Goal: Information Seeking & Learning: Learn about a topic

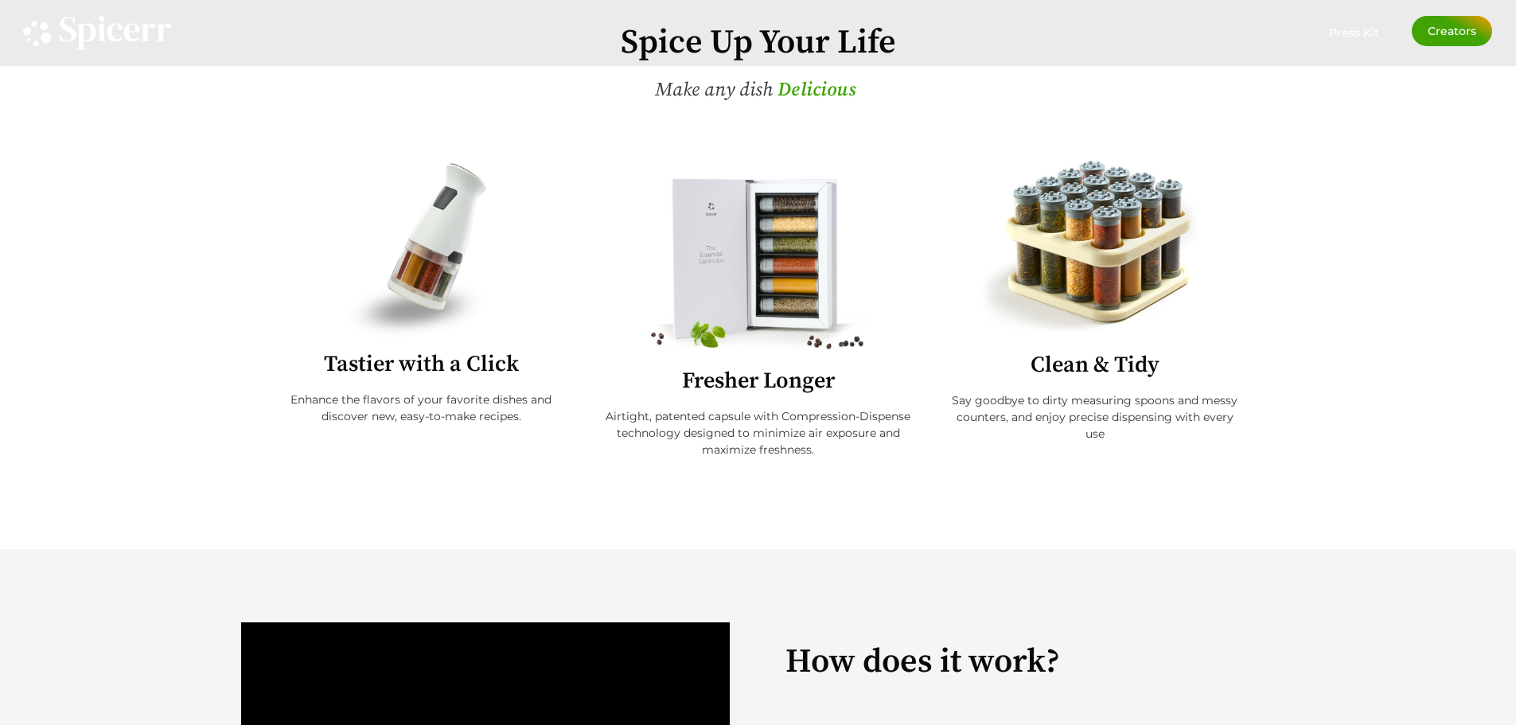
drag, startPoint x: 620, startPoint y: 286, endPoint x: 625, endPoint y: 309, distance: 23.0
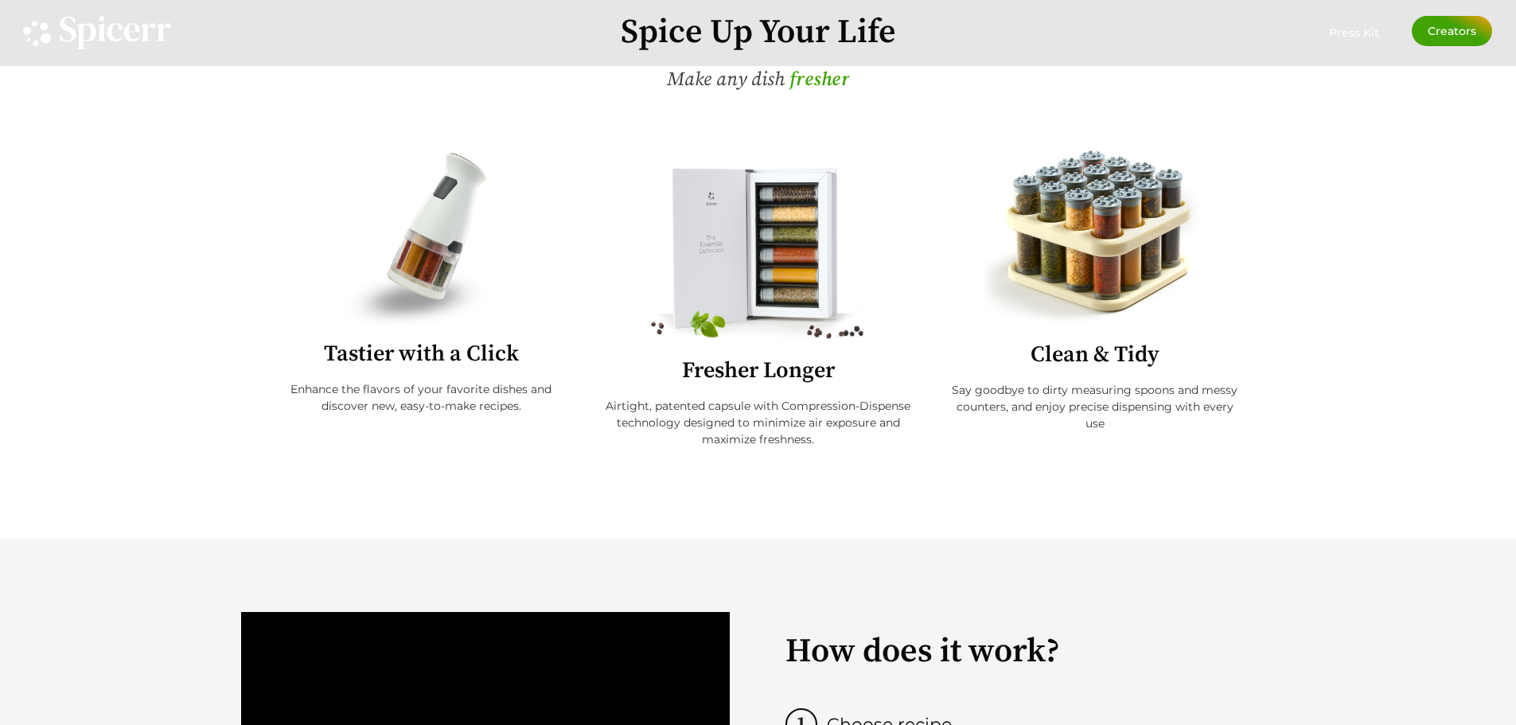
drag, startPoint x: 626, startPoint y: 332, endPoint x: 626, endPoint y: 341, distance: 8.8
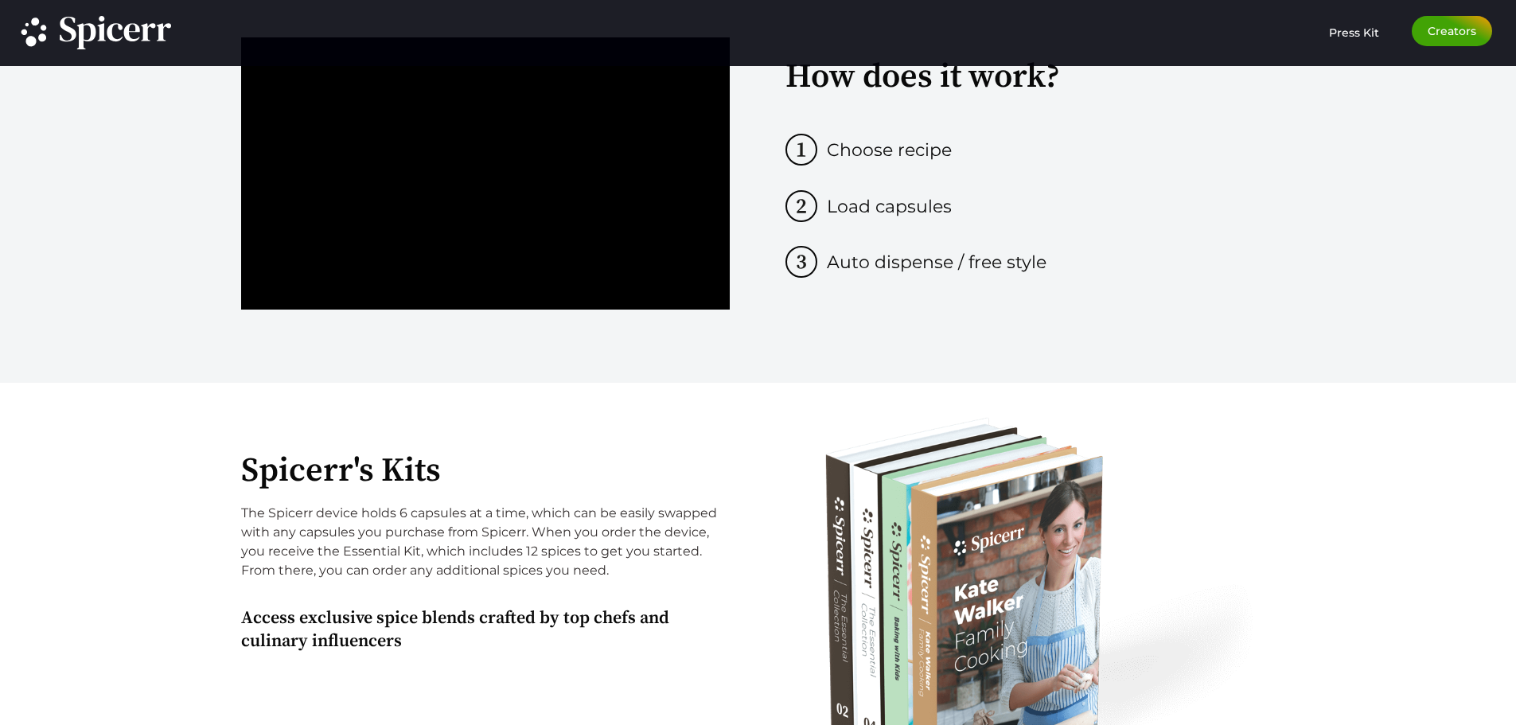
scroll to position [1182, 0]
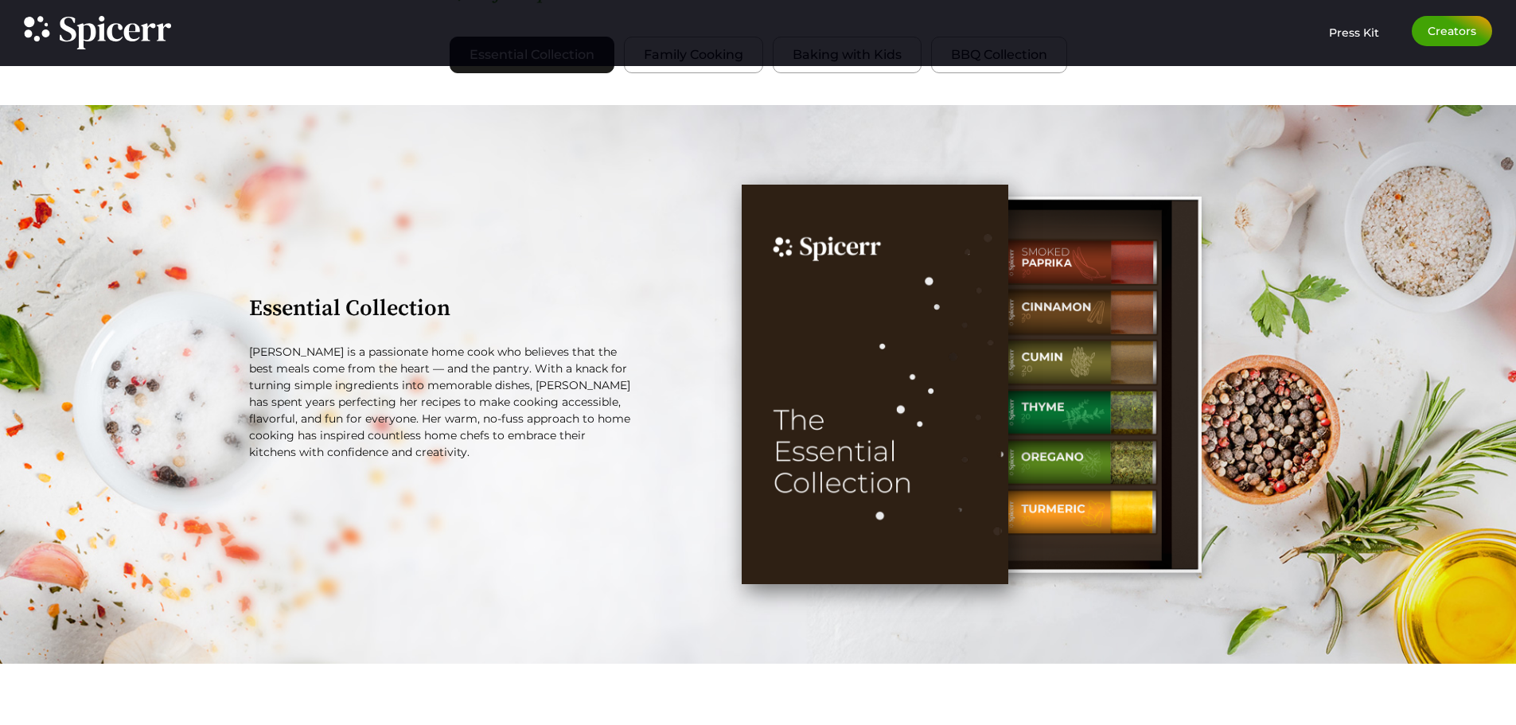
drag, startPoint x: 601, startPoint y: 302, endPoint x: 617, endPoint y: 320, distance: 23.1
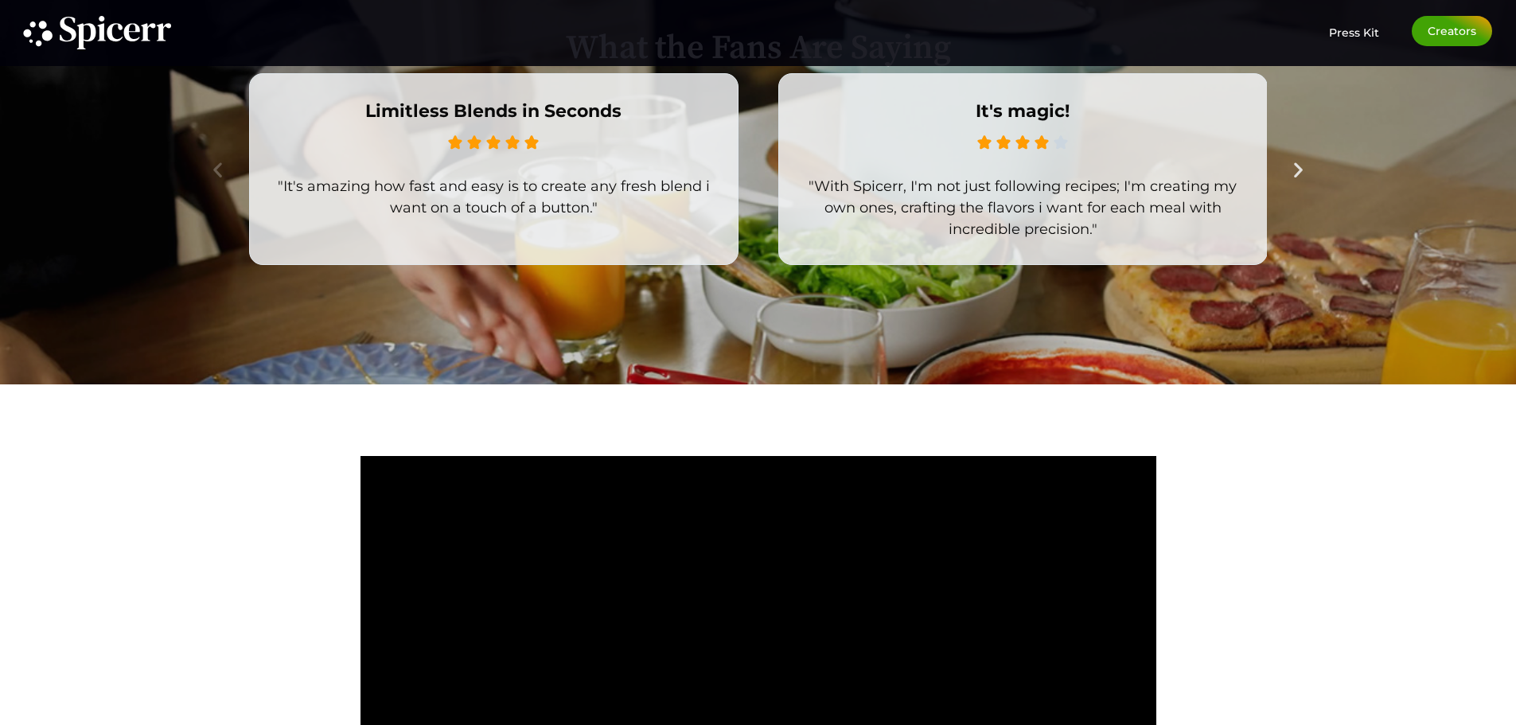
drag, startPoint x: 617, startPoint y: 352, endPoint x: 629, endPoint y: 343, distance: 15.3
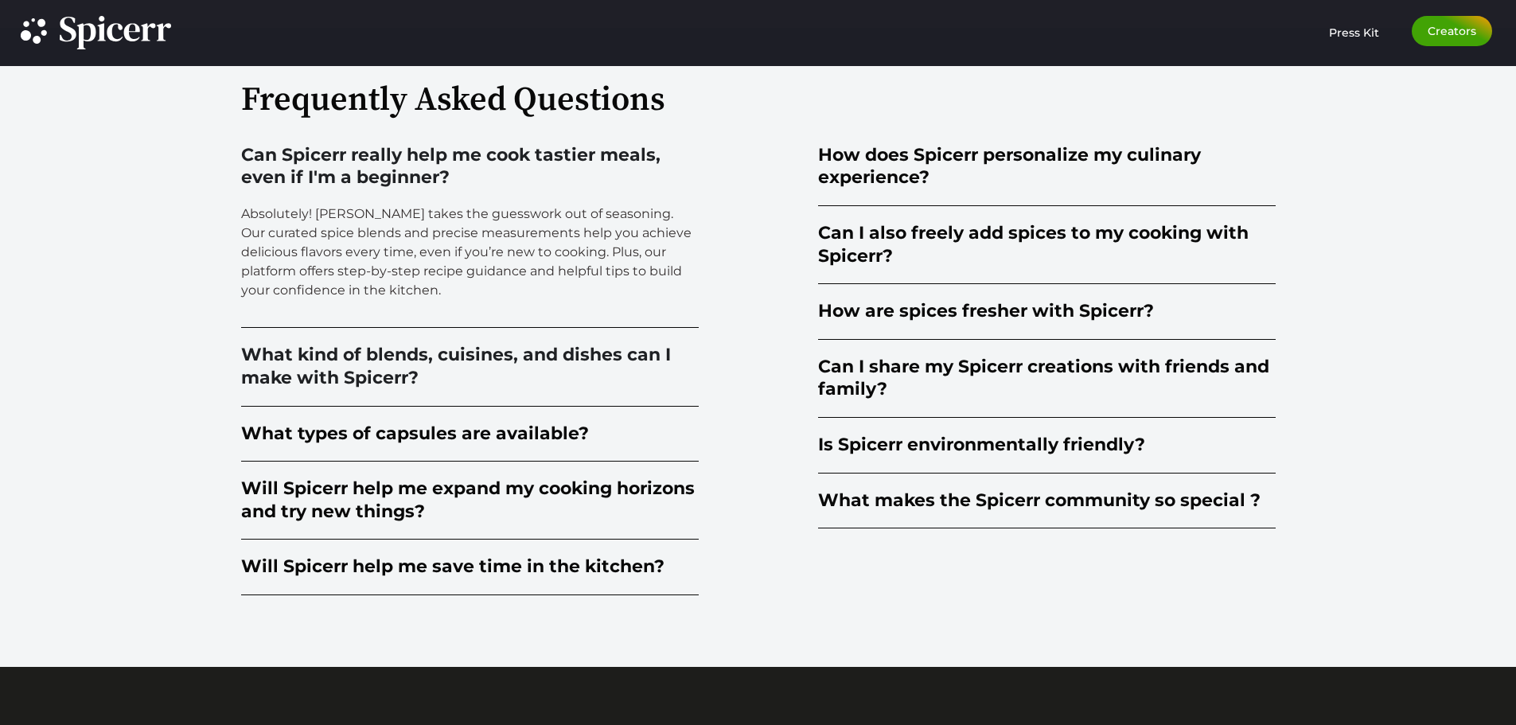
scroll to position [4015, 0]
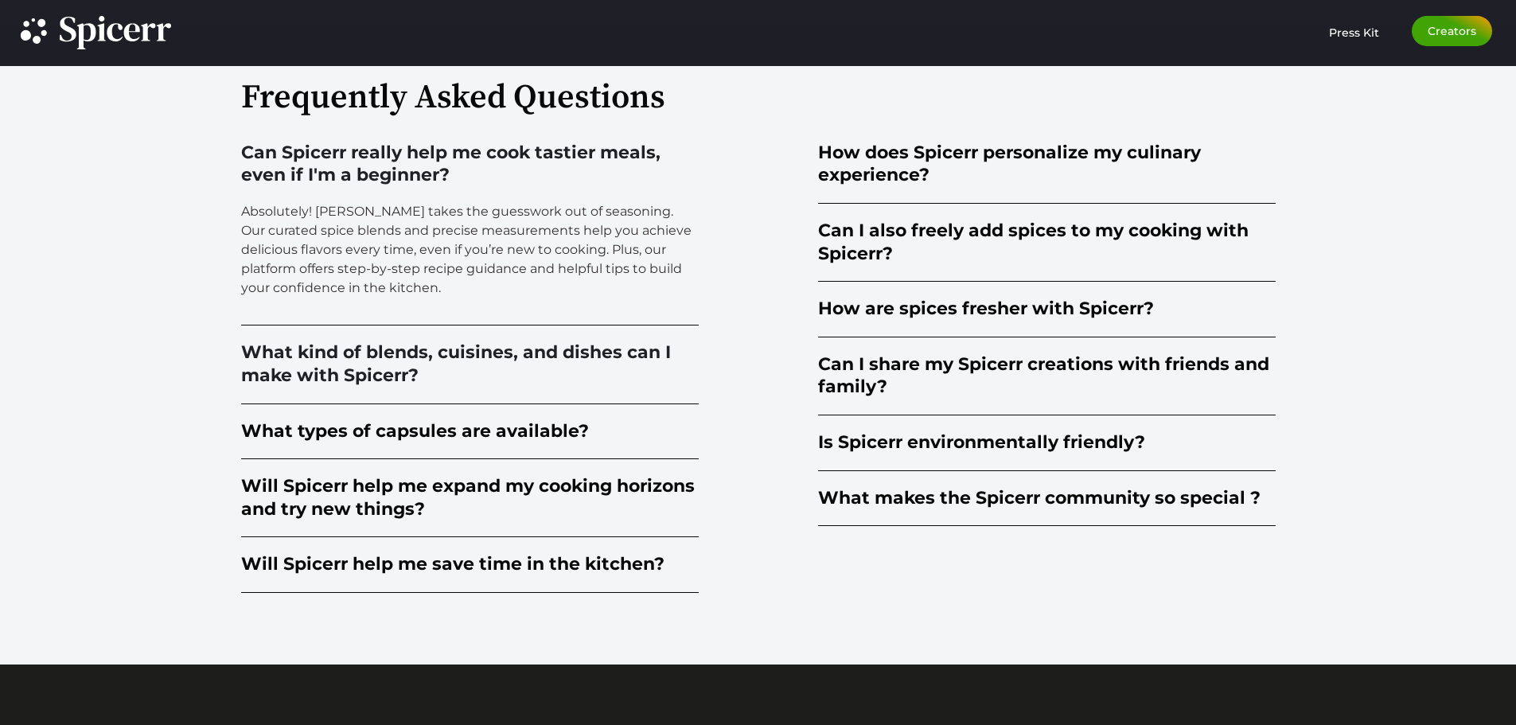
drag, startPoint x: 629, startPoint y: 346, endPoint x: 636, endPoint y: 358, distance: 13.9
click at [848, 245] on div "Can I also freely add spices to my cooking with Spicerr?" at bounding box center [1046, 242] width 457 height 45
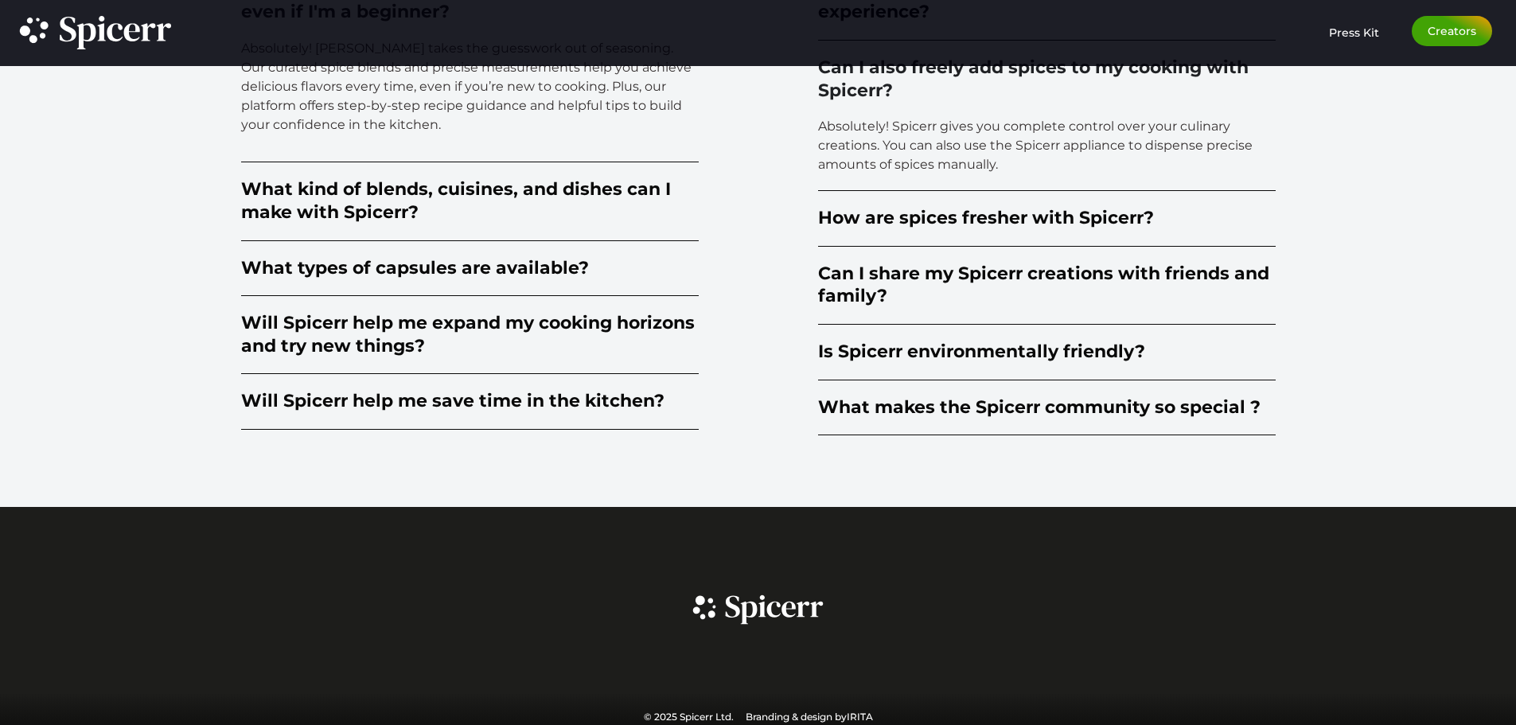
scroll to position [4188, 0]
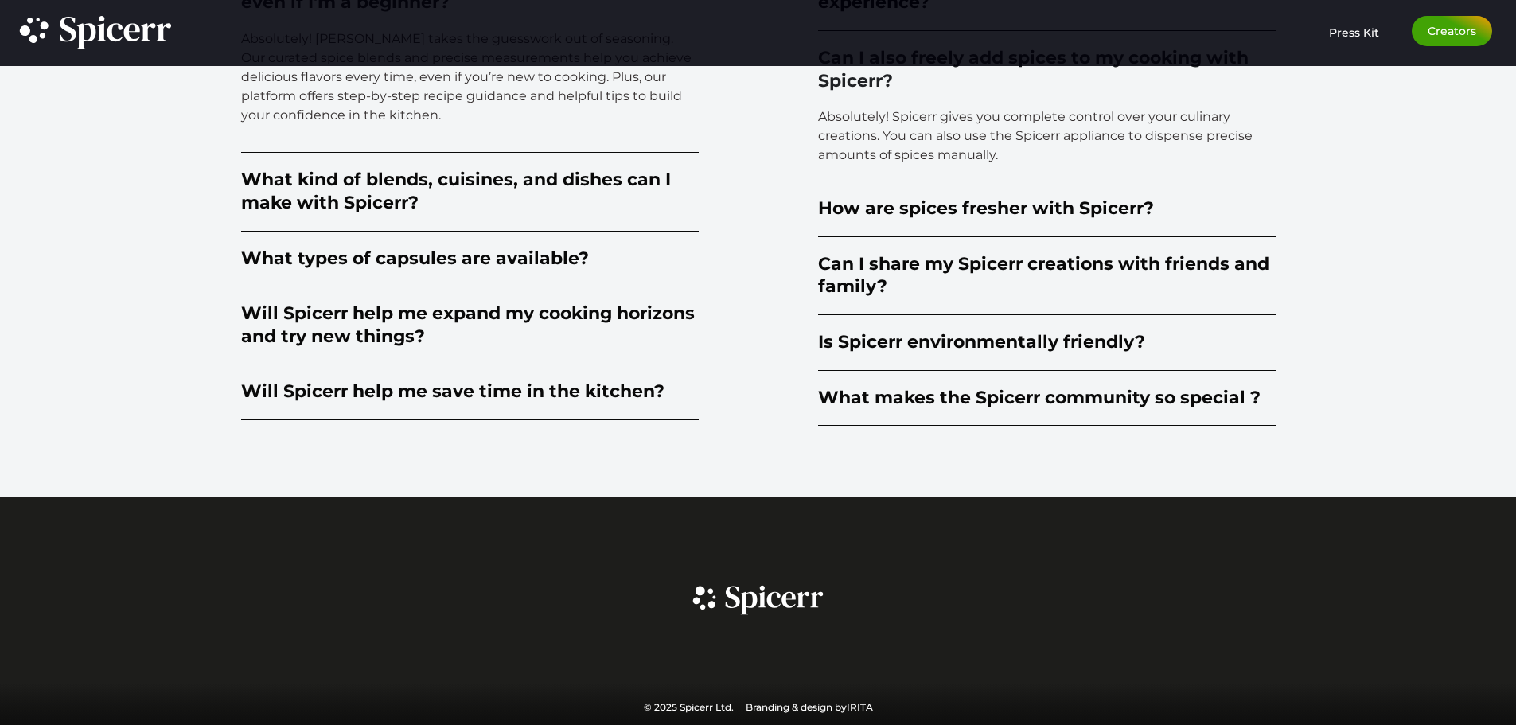
drag, startPoint x: 797, startPoint y: 328, endPoint x: 793, endPoint y: 375, distance: 47.1
click at [516, 396] on div "Will Spicerr help me save time in the kitchen?" at bounding box center [452, 391] width 423 height 23
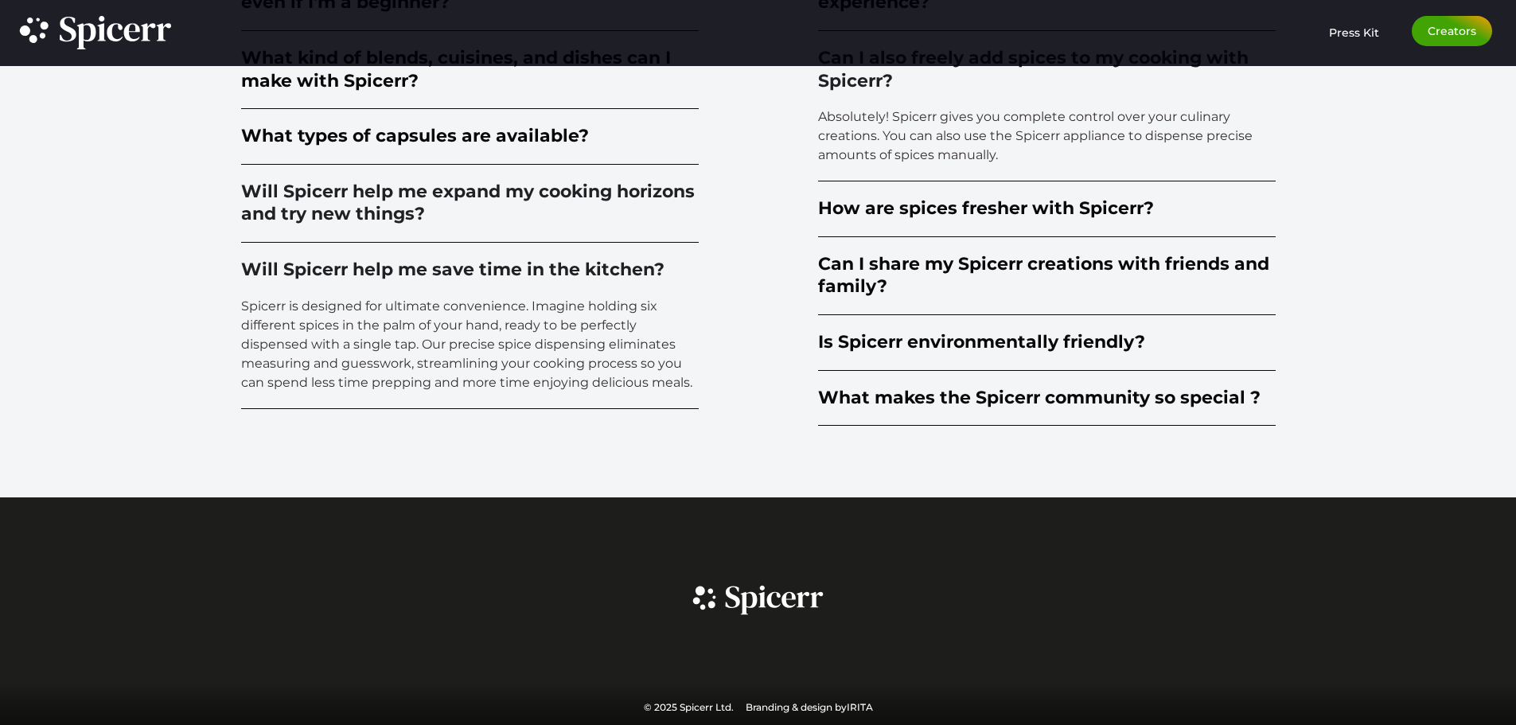
click at [504, 220] on div "Will Spicerr help me expand my cooking horizons and try new things?" at bounding box center [469, 203] width 457 height 45
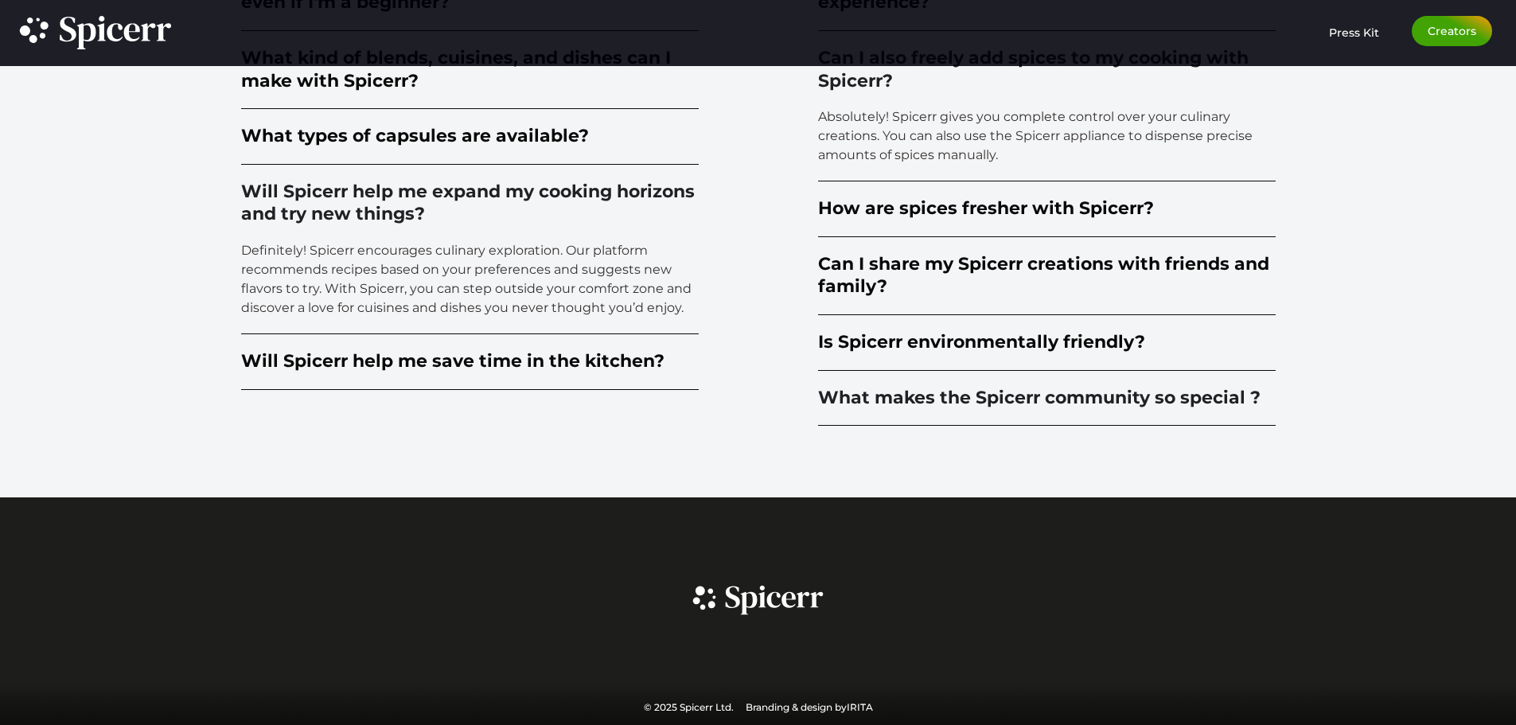
click at [843, 384] on summary "What makes the Spicerr community so special ?" at bounding box center [1046, 399] width 457 height 56
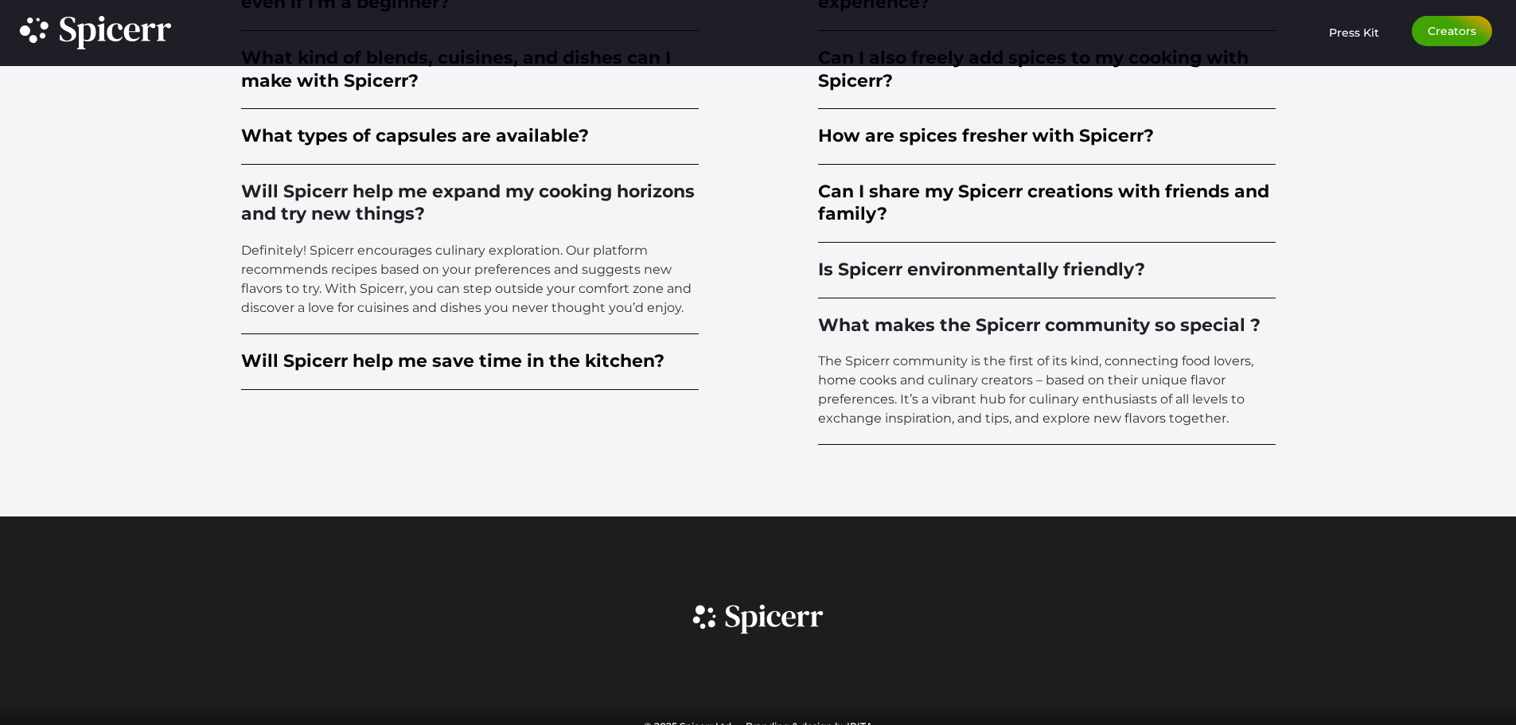
click at [846, 277] on div "Is Spicerr environmentally friendly?" at bounding box center [981, 270] width 327 height 23
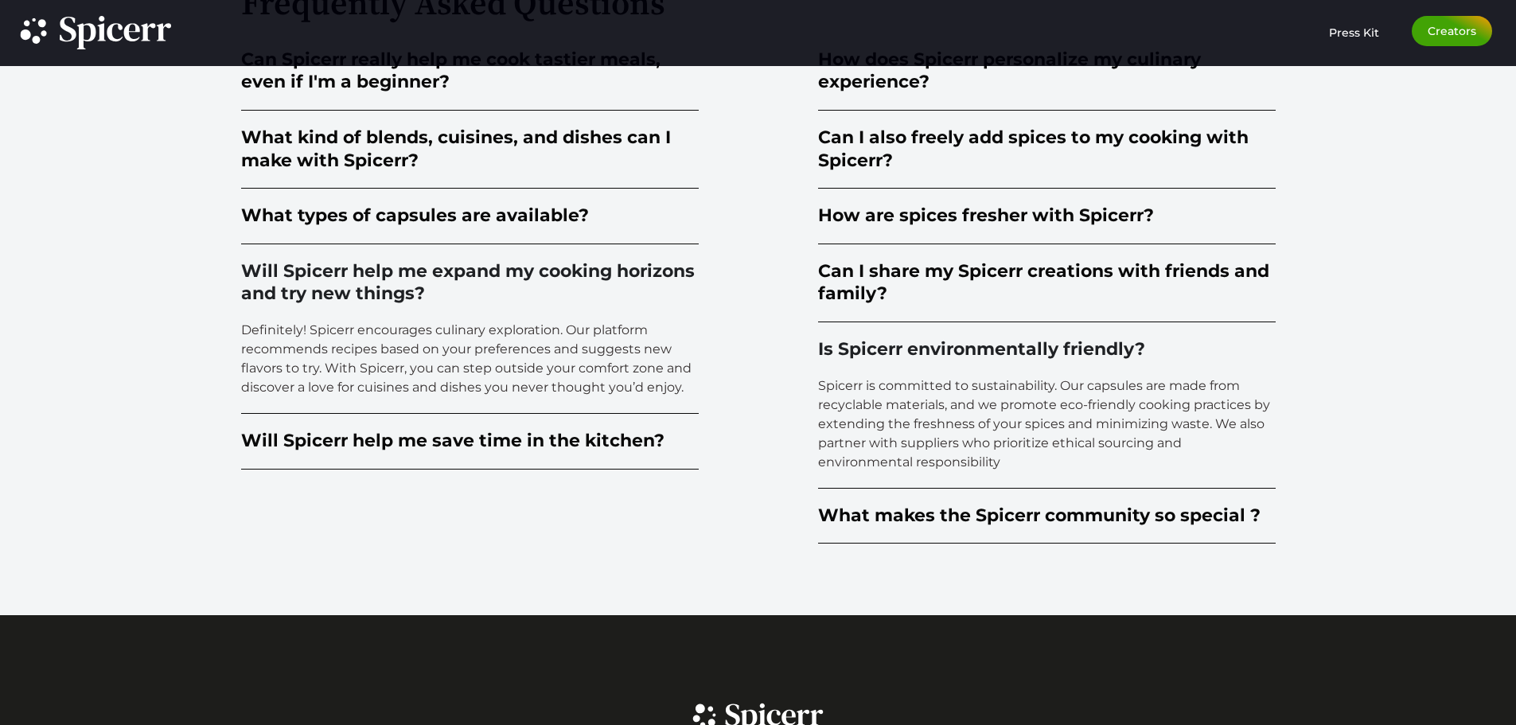
drag, startPoint x: 762, startPoint y: 367, endPoint x: 762, endPoint y: 315, distance: 51.7
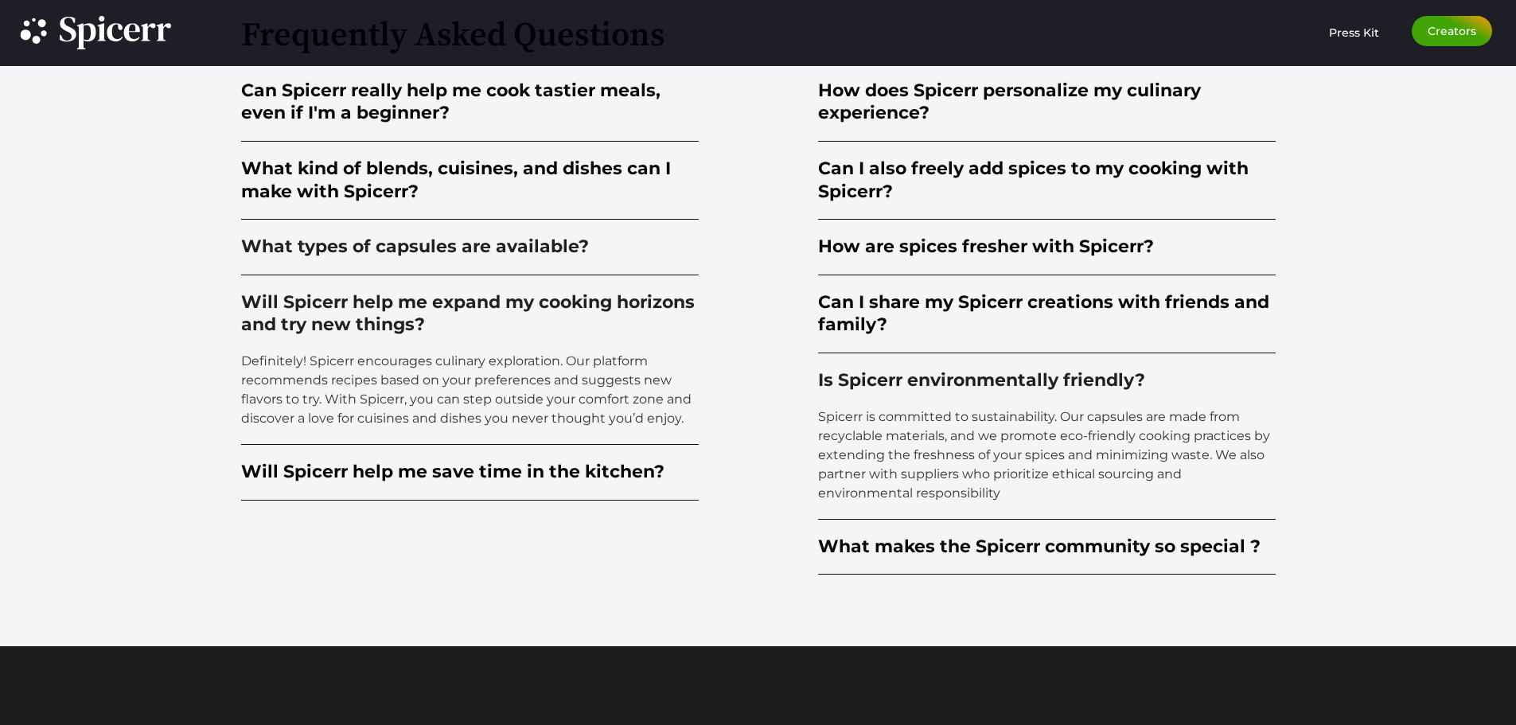
click at [519, 241] on div "What types of capsules are available?" at bounding box center [415, 246] width 348 height 23
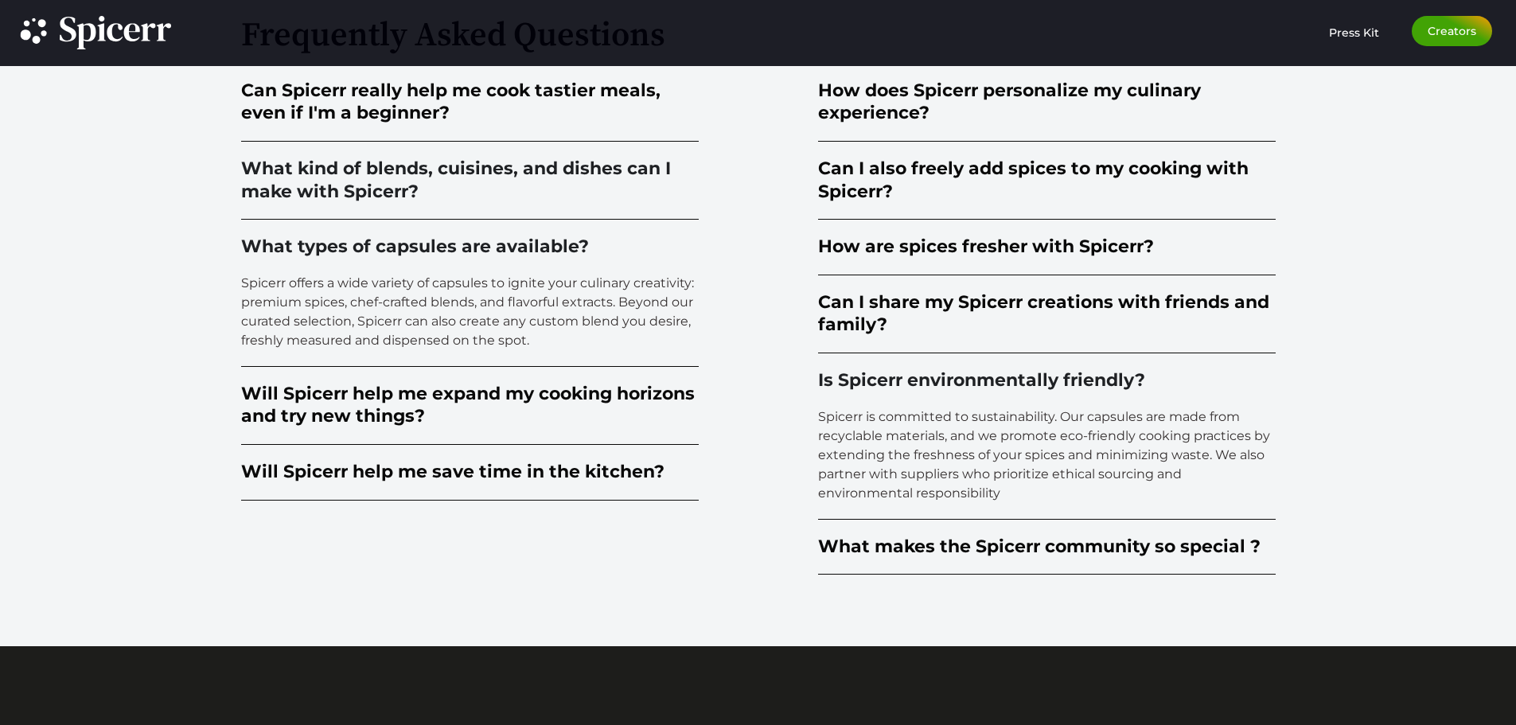
click at [531, 184] on div "What kind of blends, cuisines, and dishes can I make with Spicerr?" at bounding box center [469, 180] width 457 height 45
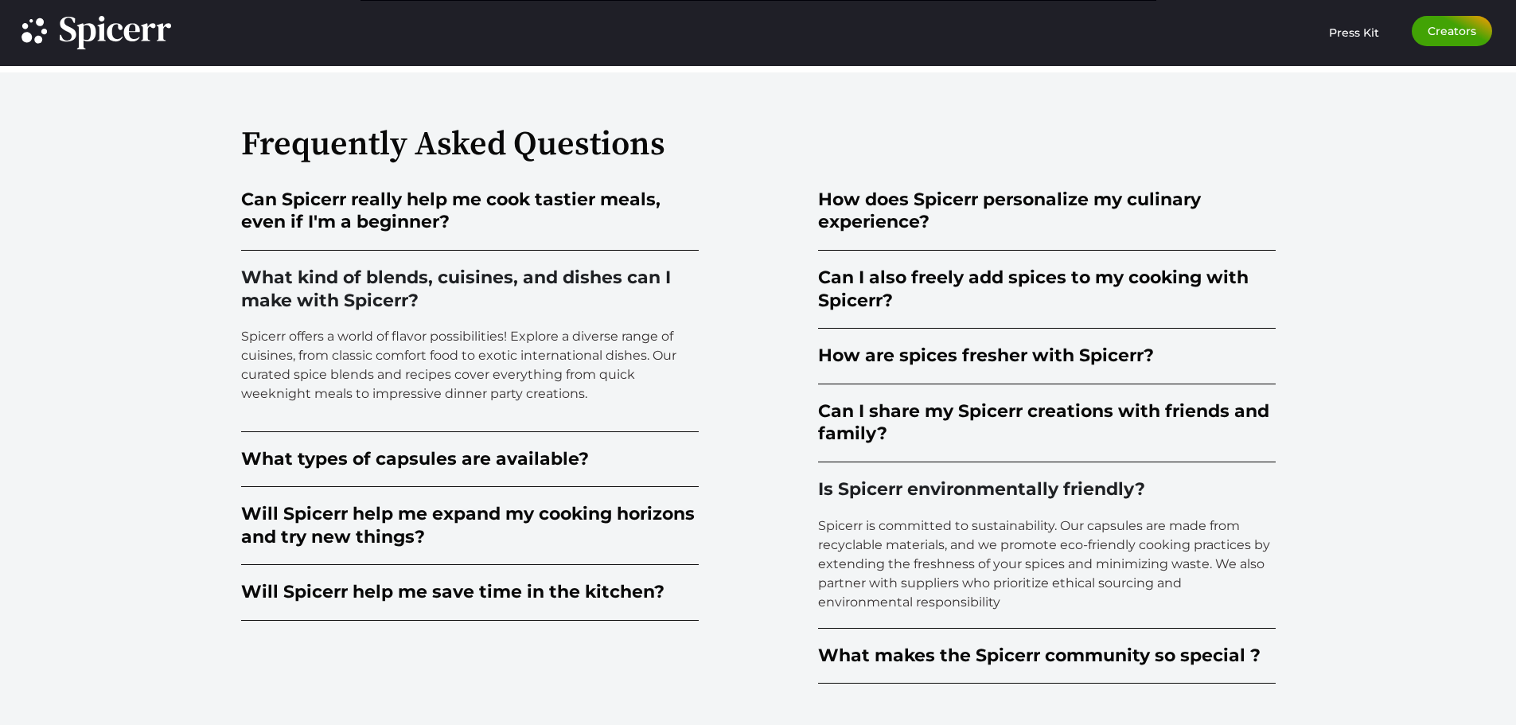
drag, startPoint x: 562, startPoint y: 255, endPoint x: 558, endPoint y: 216, distance: 38.3
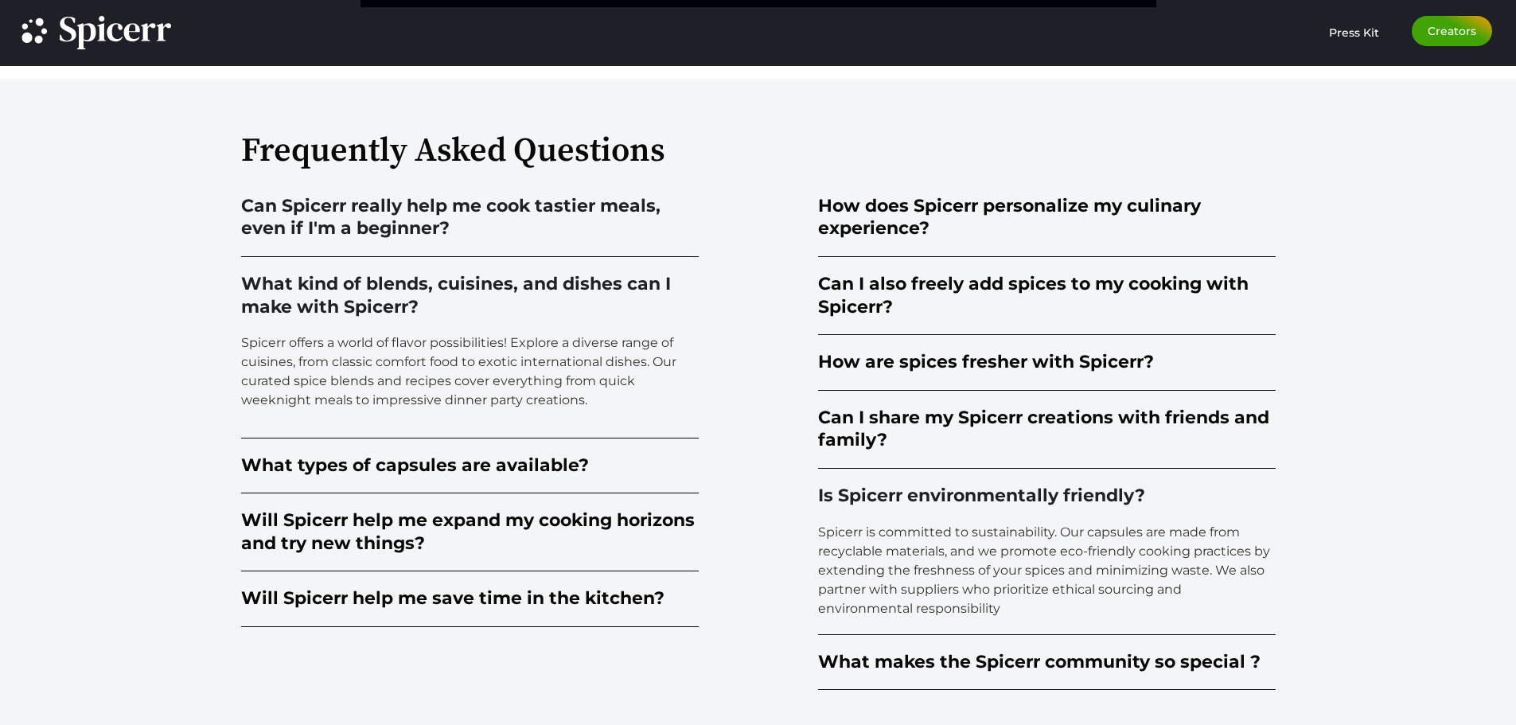
click at [558, 212] on div "Can Spicerr really help me cook tastier meals, even if I'm a beginner?" at bounding box center [469, 217] width 457 height 45
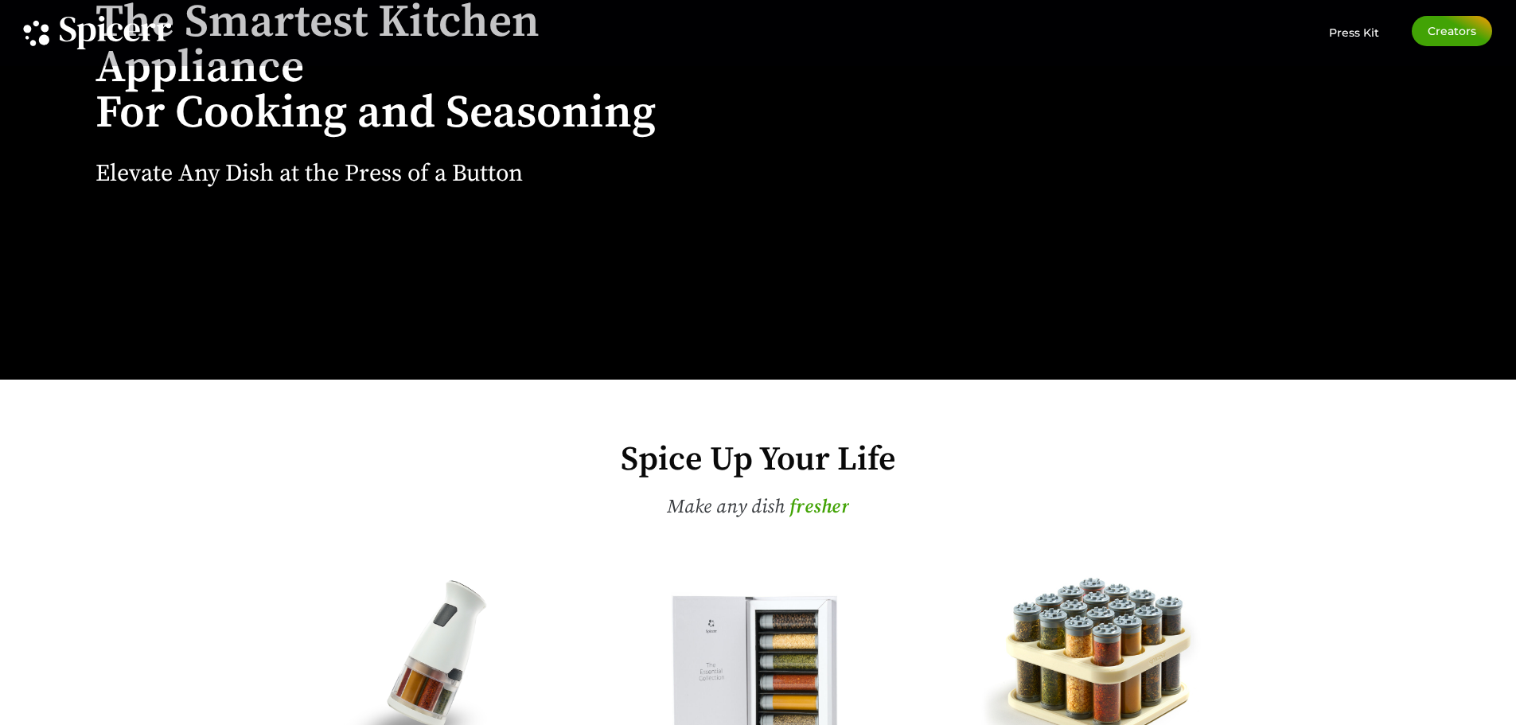
scroll to position [0, 0]
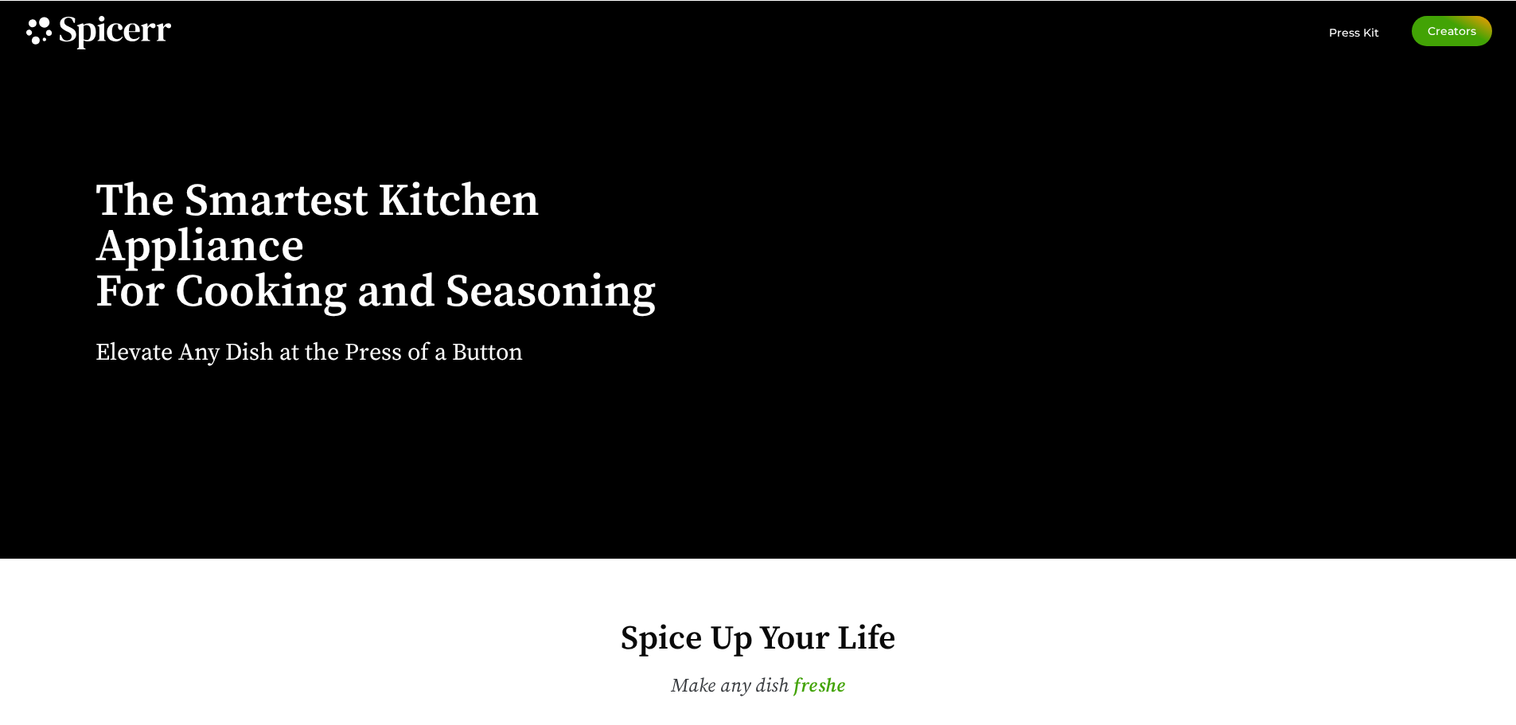
drag, startPoint x: 667, startPoint y: 368, endPoint x: 667, endPoint y: 204, distance: 163.9
click at [1354, 13] on div at bounding box center [758, 33] width 1516 height 66
click at [1352, 26] on span "Press Kit" at bounding box center [1354, 32] width 50 height 14
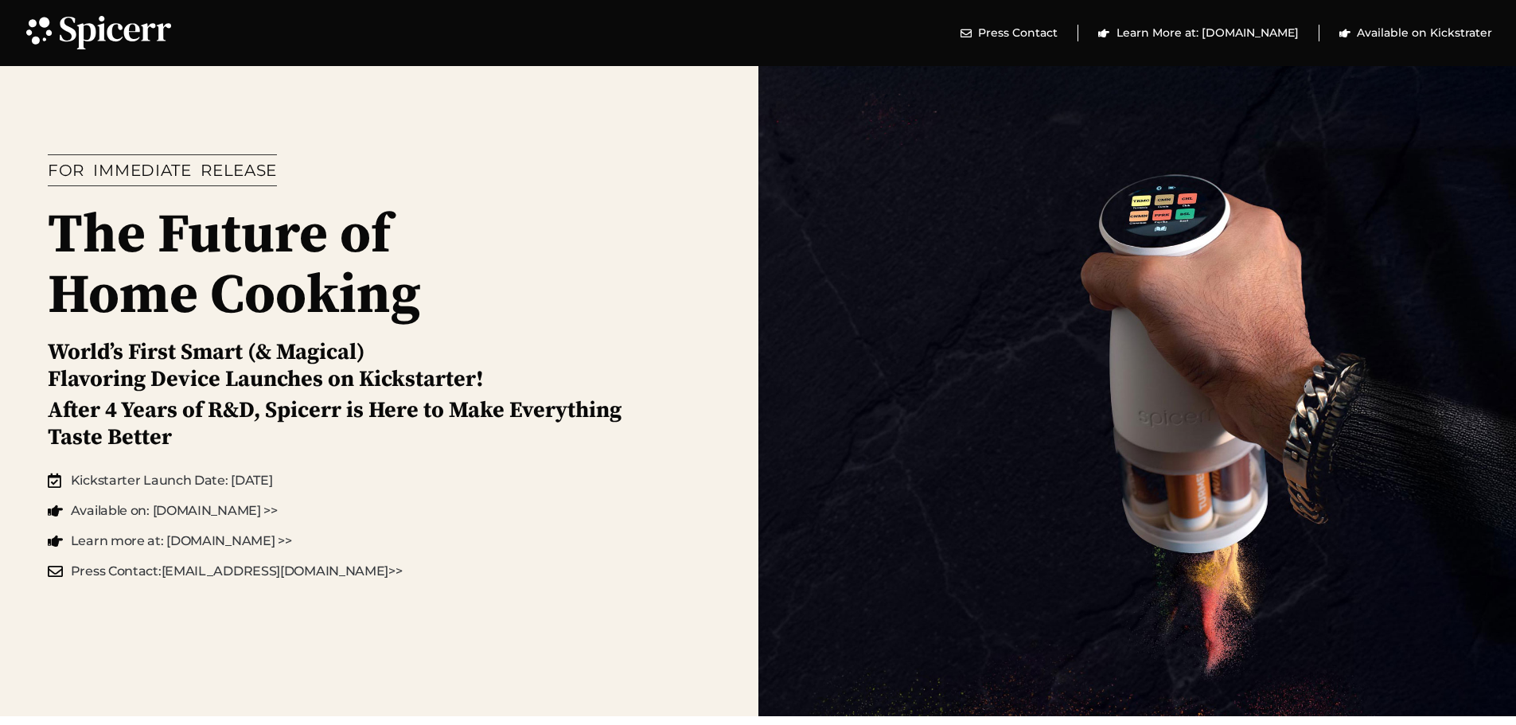
drag, startPoint x: 712, startPoint y: 431, endPoint x: 684, endPoint y: 189, distance: 243.5
click at [1190, 32] on span "Learn More at: [DOMAIN_NAME]" at bounding box center [1205, 33] width 186 height 17
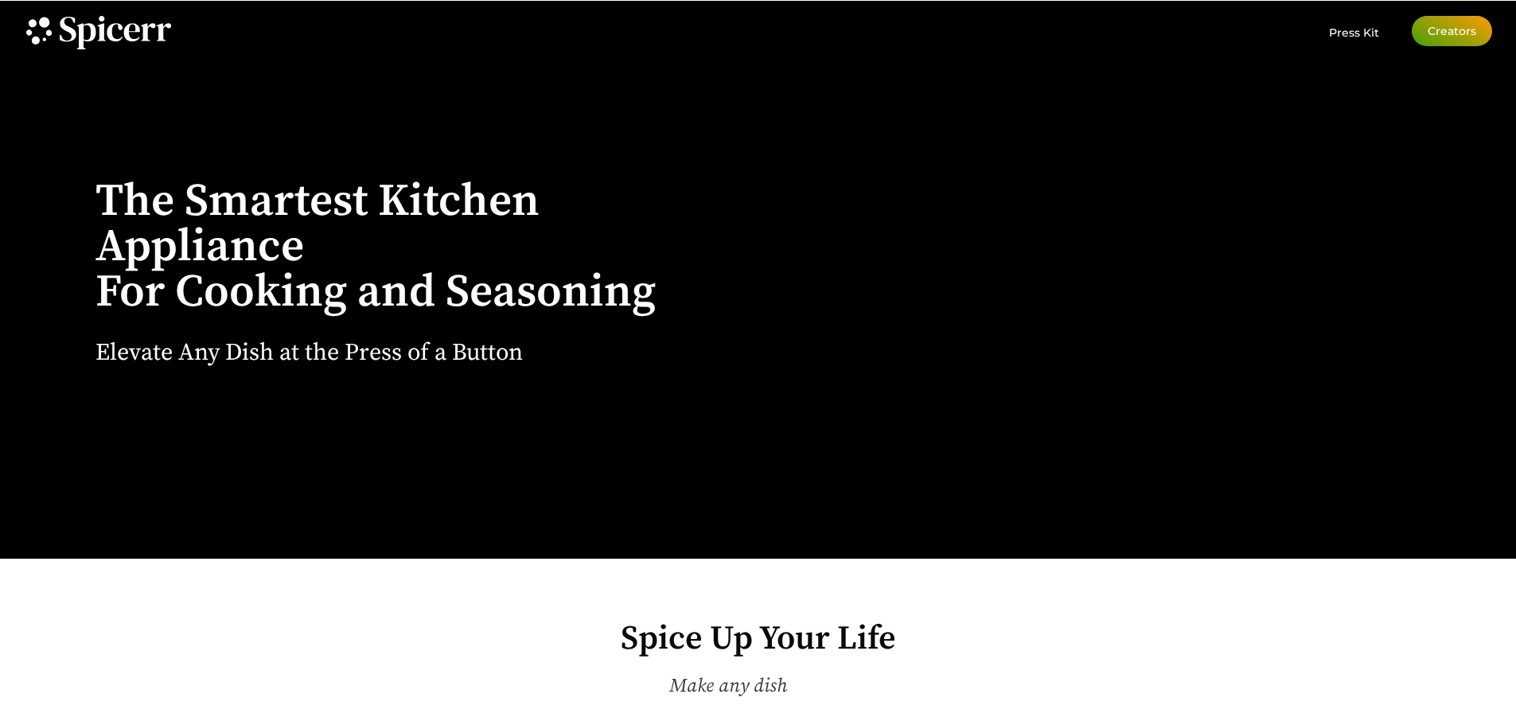
click at [1451, 32] on span "Creators" at bounding box center [1451, 30] width 49 height 11
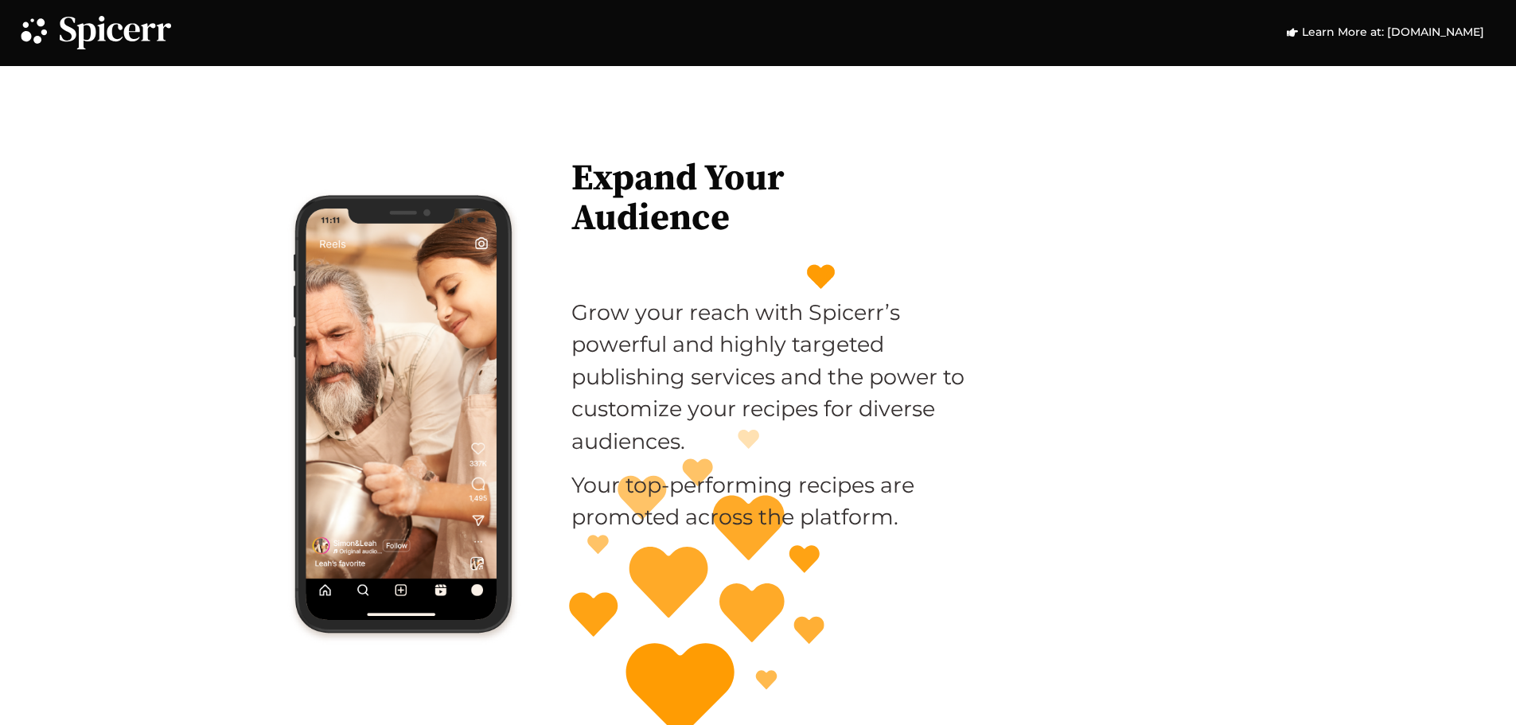
scroll to position [1968, 0]
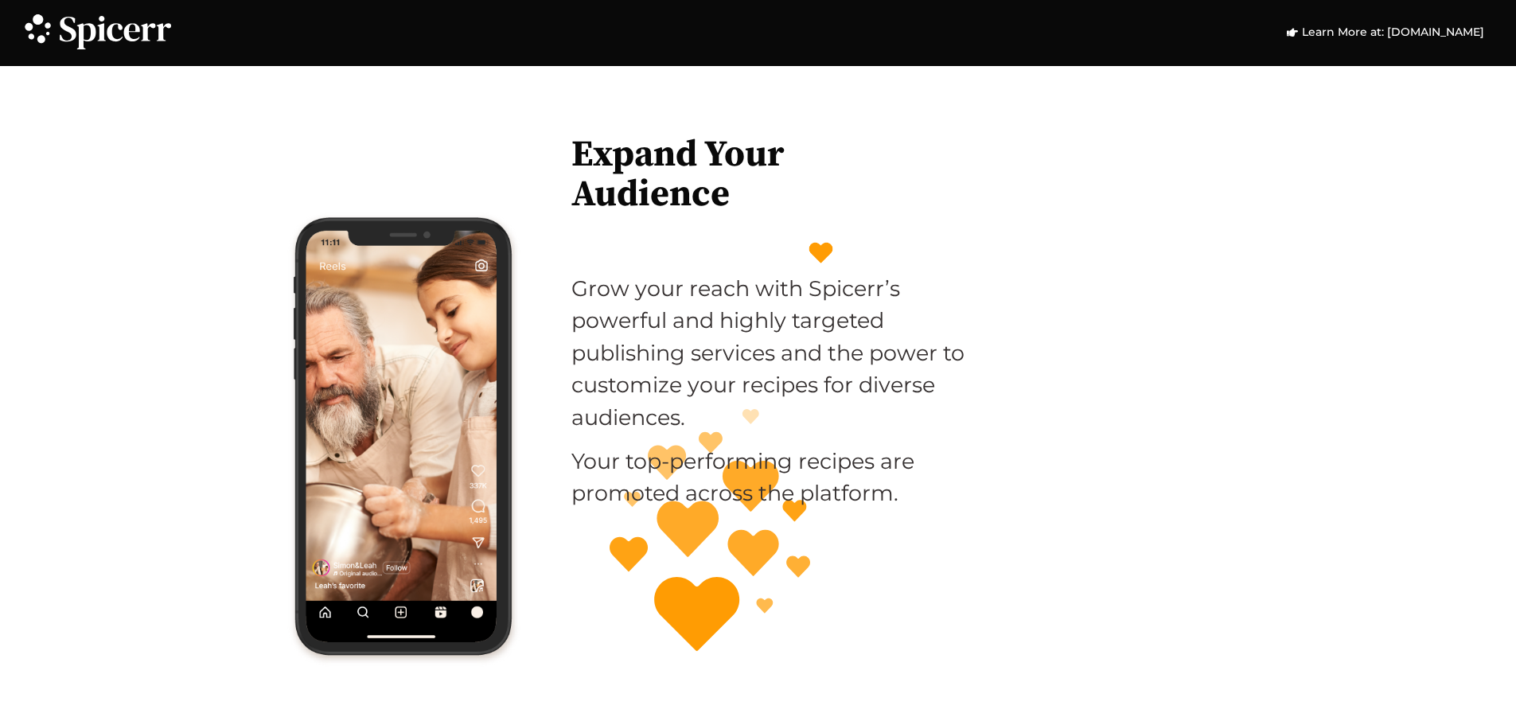
drag, startPoint x: 761, startPoint y: 354, endPoint x: 704, endPoint y: 512, distance: 167.3
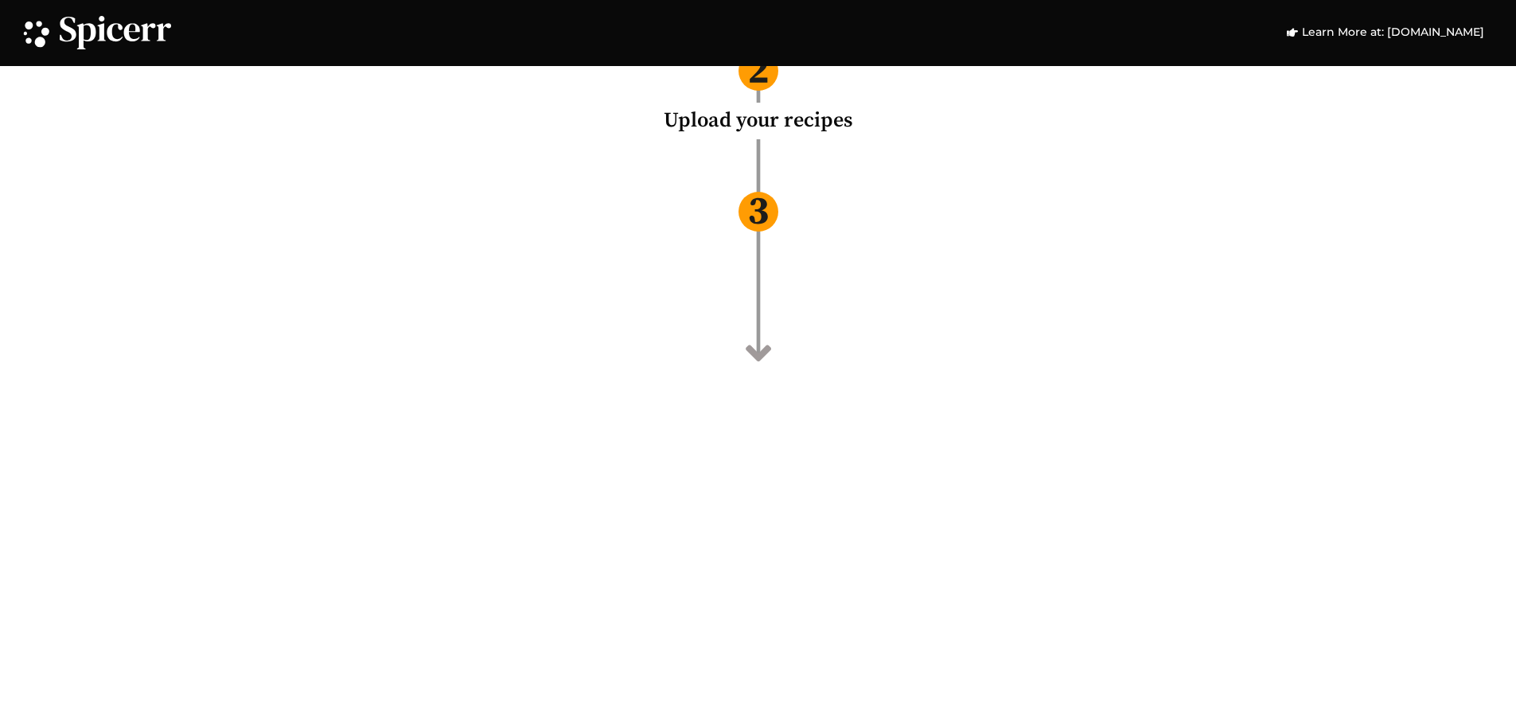
scroll to position [4703, 0]
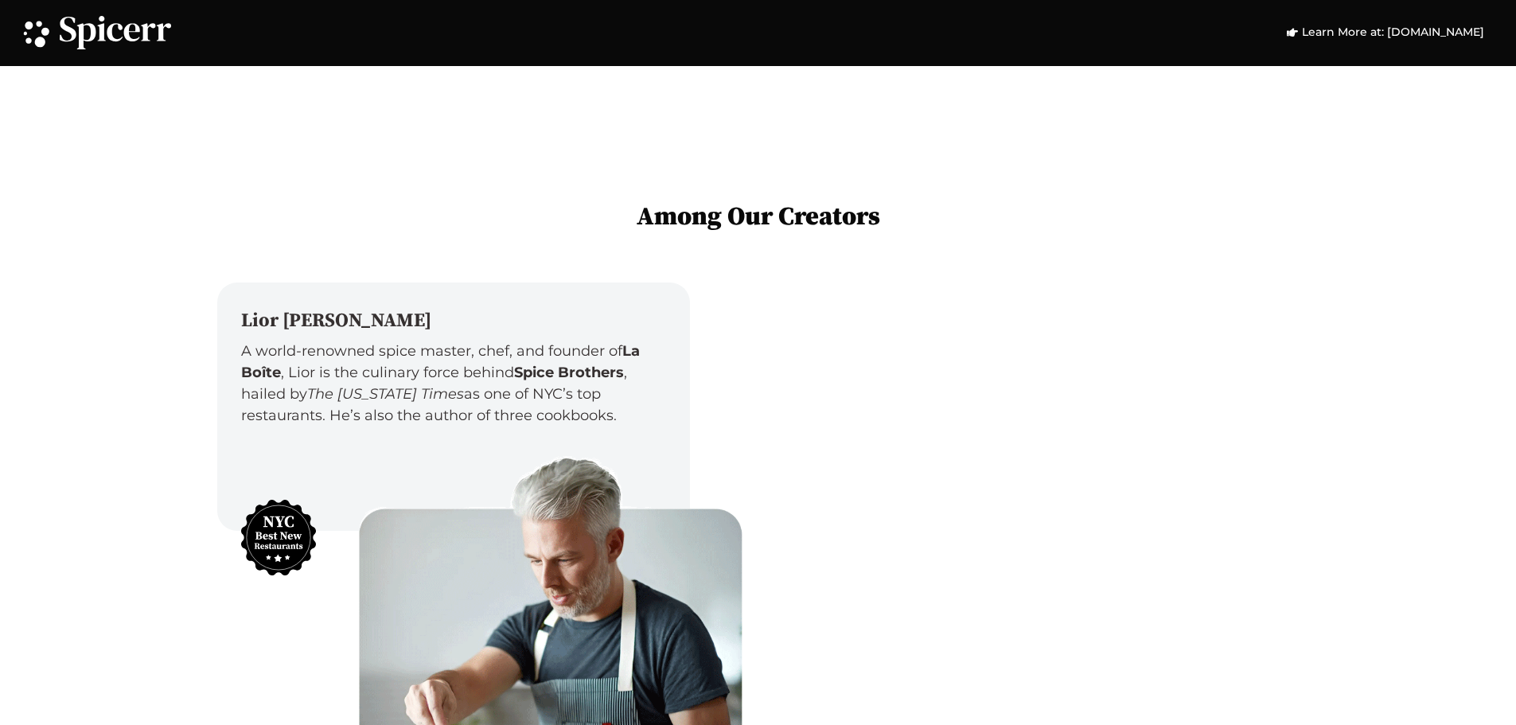
drag, startPoint x: 728, startPoint y: 467, endPoint x: 714, endPoint y: 430, distance: 39.8
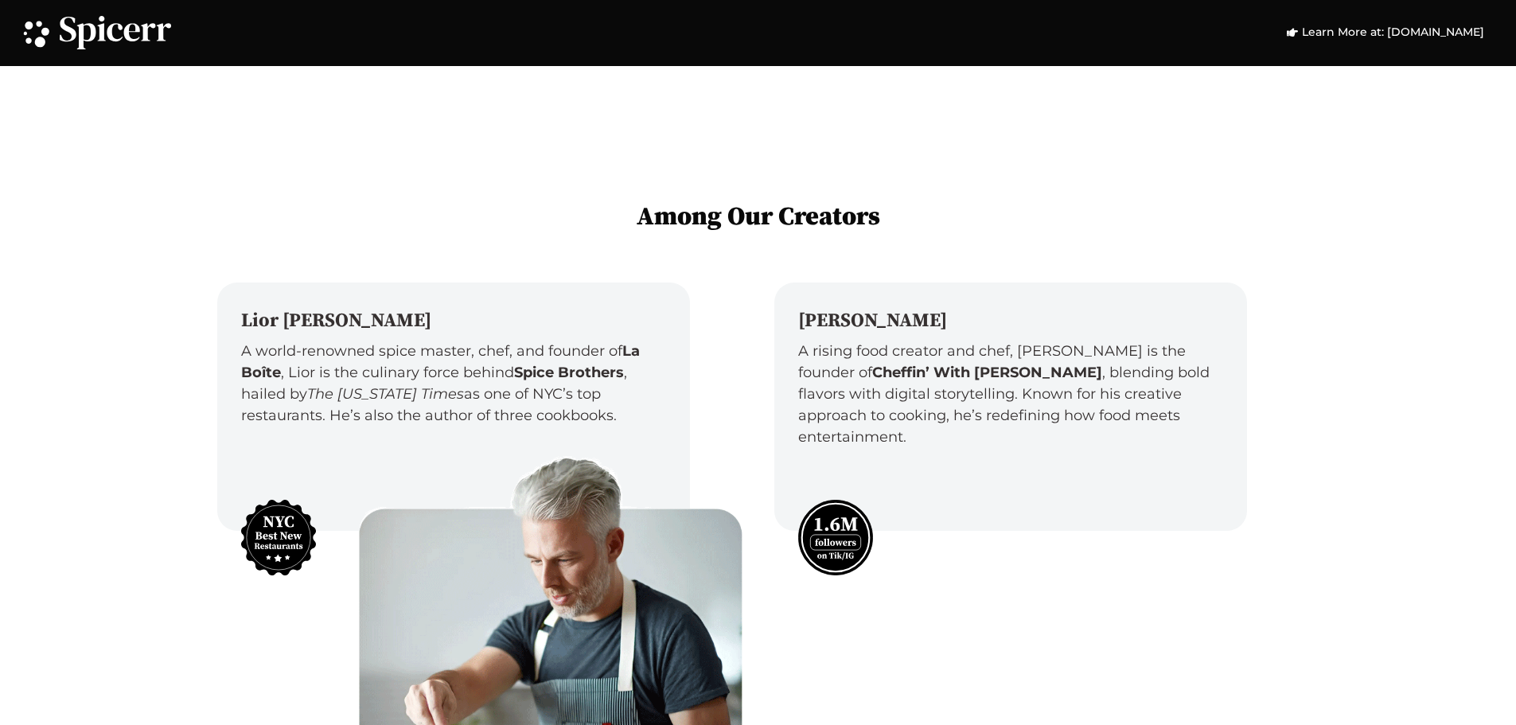
scroll to position [0, 0]
